Goal: Navigation & Orientation: Find specific page/section

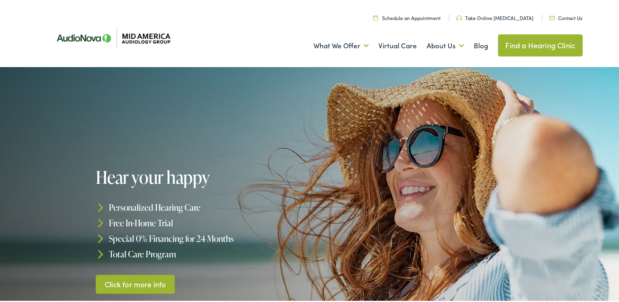
click at [531, 43] on link "Find a Hearing Clinic" at bounding box center [540, 44] width 85 height 22
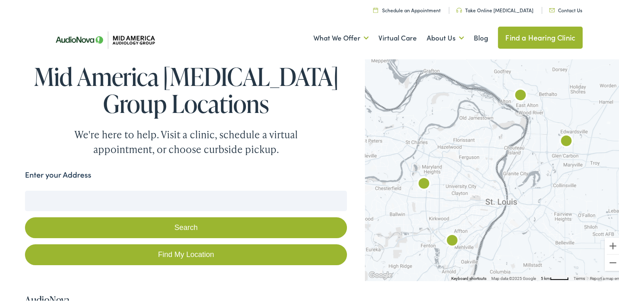
click at [62, 198] on input "Enter your Address" at bounding box center [186, 199] width 322 height 20
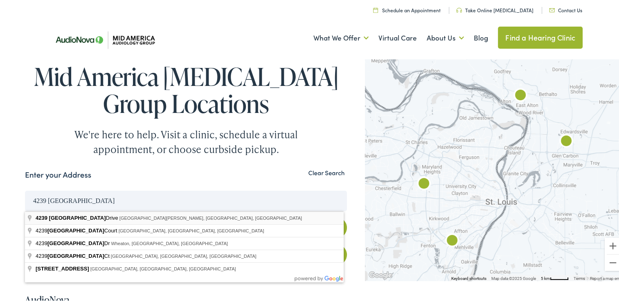
type input "4239 Greensboro Drive, Saint Charles, MO, USA"
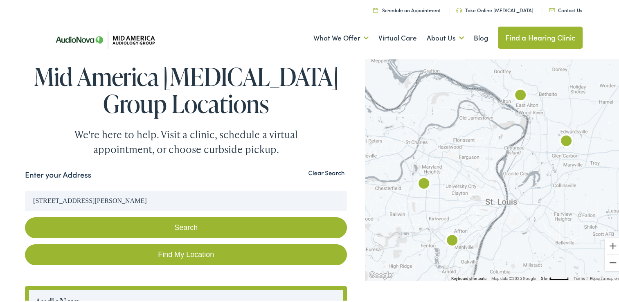
click at [185, 226] on button "Search" at bounding box center [186, 225] width 322 height 21
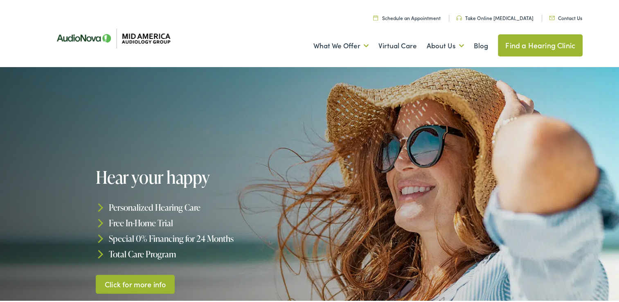
click at [514, 42] on link "Find a Hearing Clinic" at bounding box center [540, 44] width 85 height 22
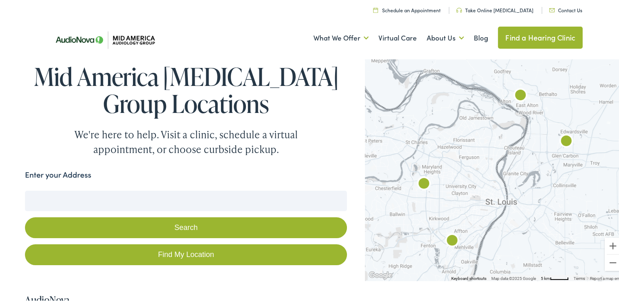
click at [38, 197] on input "Enter your Address" at bounding box center [186, 199] width 322 height 20
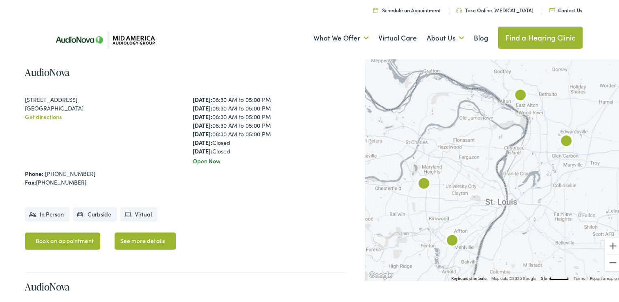
scroll to position [431, 0]
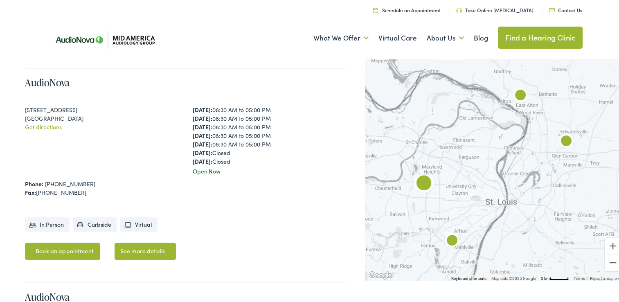
click at [139, 244] on link "See more details" at bounding box center [144, 249] width 61 height 17
